Goal: Find contact information: Find contact information

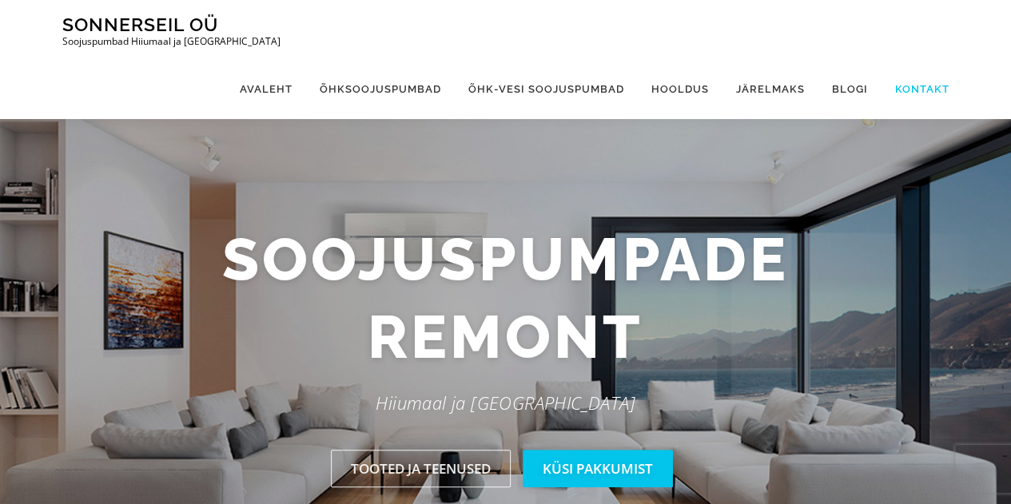
click at [939, 59] on link "Kontakt" at bounding box center [915, 89] width 68 height 60
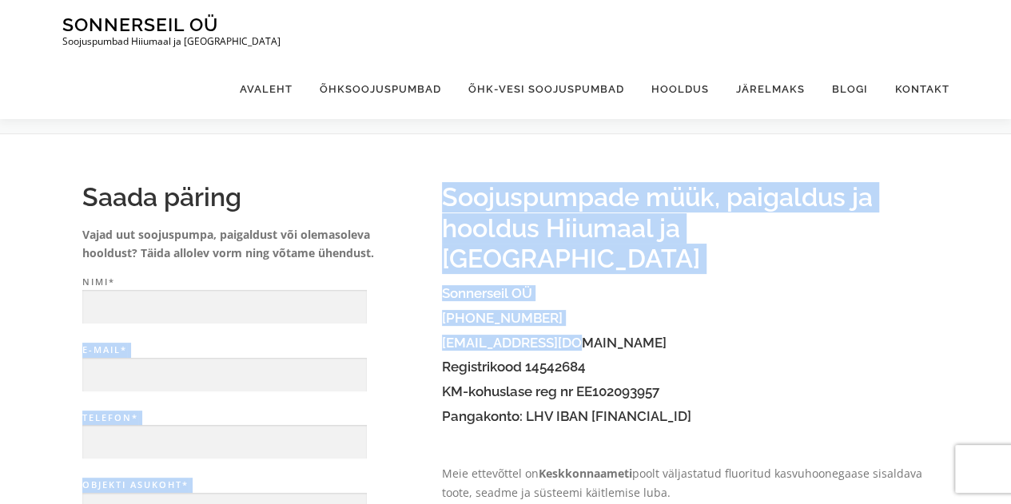
drag, startPoint x: 583, startPoint y: 308, endPoint x: 436, endPoint y: 315, distance: 148.0
click at [639, 311] on h4 "[PHONE_NUMBER]" at bounding box center [685, 318] width 487 height 15
drag, startPoint x: 427, startPoint y: 311, endPoint x: 572, endPoint y: 308, distance: 145.5
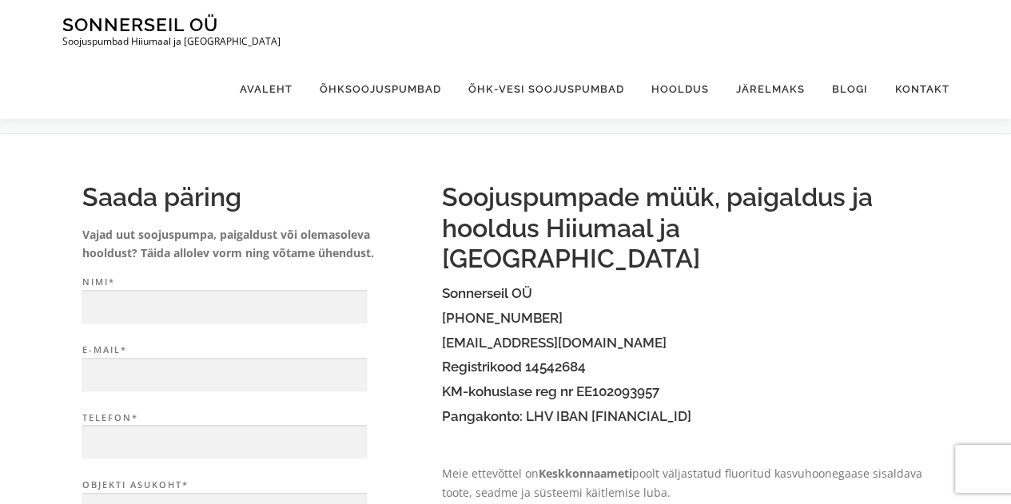
click at [572, 336] on h4 "[EMAIL_ADDRESS][DOMAIN_NAME]" at bounding box center [685, 343] width 487 height 15
drag, startPoint x: 564, startPoint y: 312, endPoint x: 443, endPoint y: 312, distance: 121.5
click at [443, 336] on h4 "[EMAIL_ADDRESS][DOMAIN_NAME]" at bounding box center [685, 343] width 487 height 15
copy link "[EMAIL_ADDRESS][DOMAIN_NAME]"
